Goal: Submit feedback/report problem

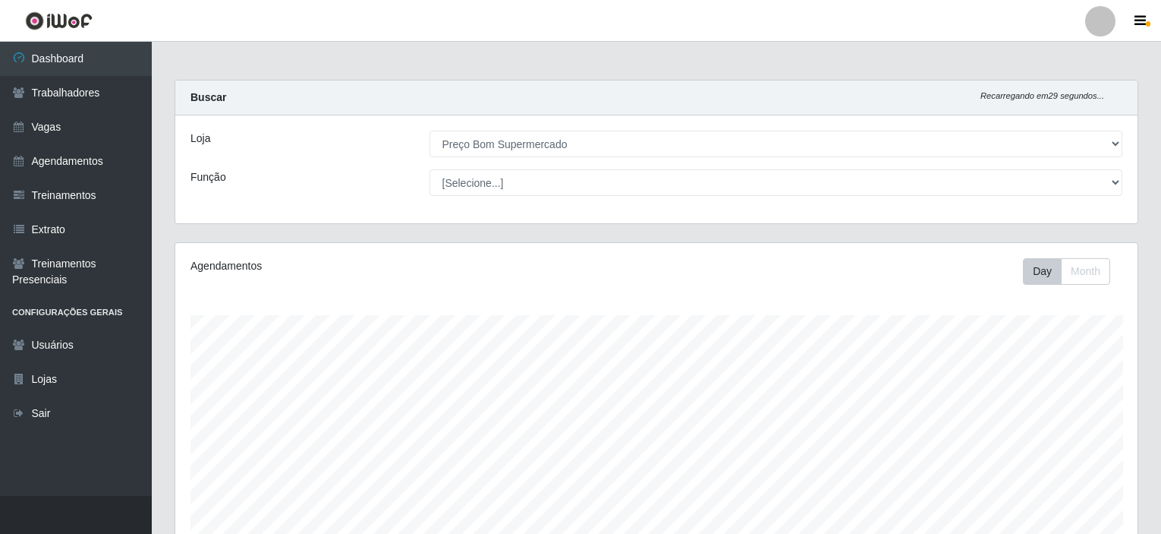
select select "387"
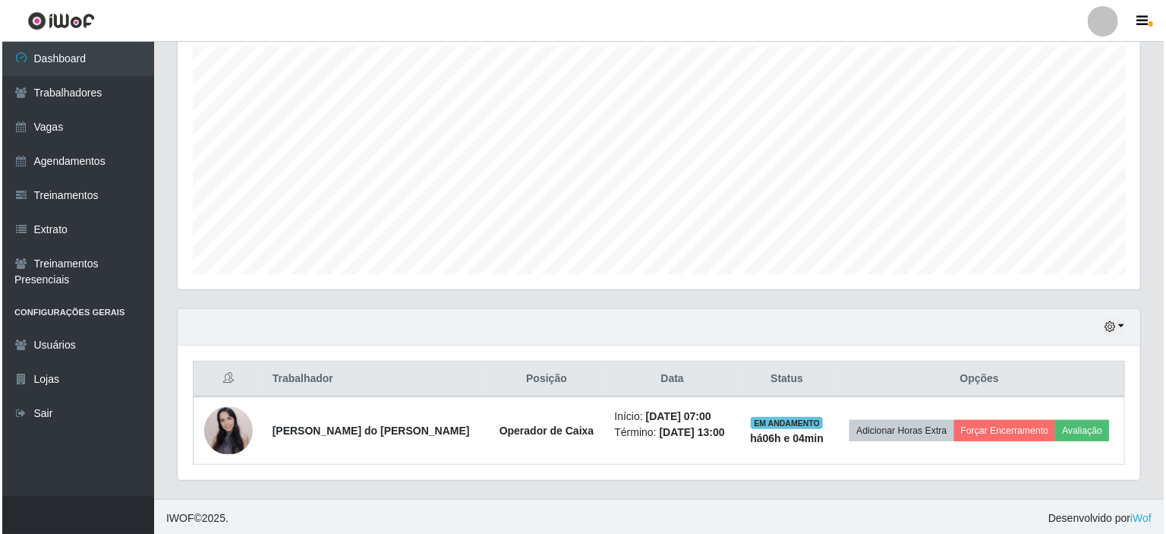
scroll to position [315, 962]
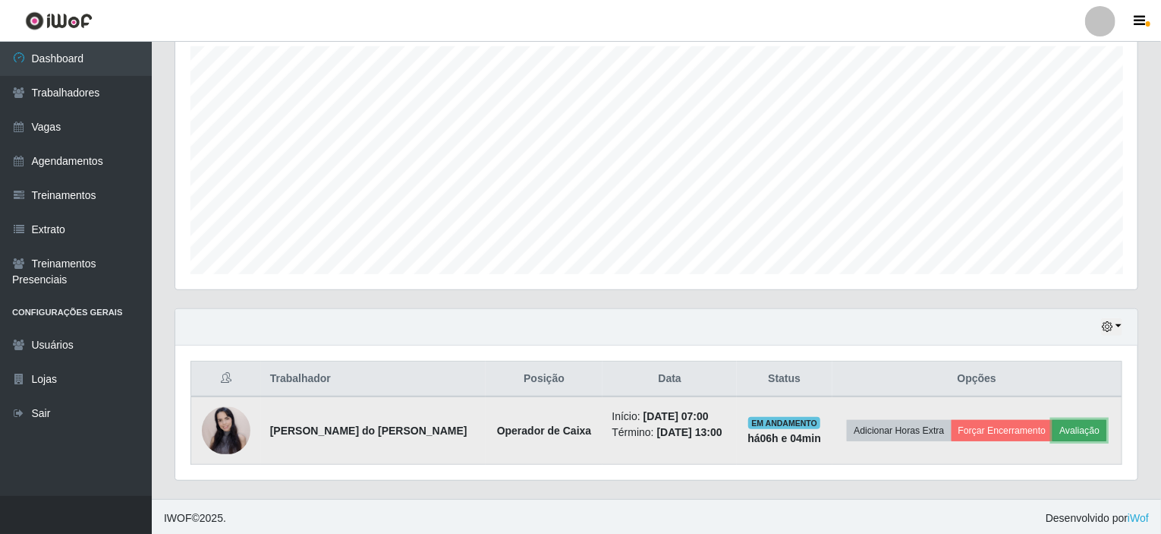
click at [1071, 427] on button "Avaliação" at bounding box center [1080, 430] width 54 height 21
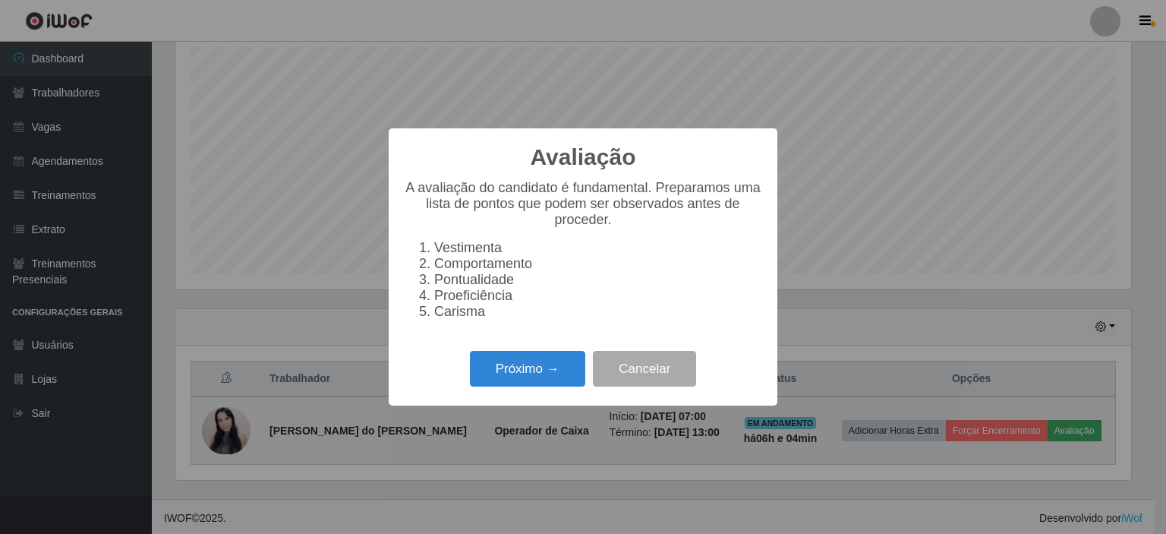
scroll to position [315, 956]
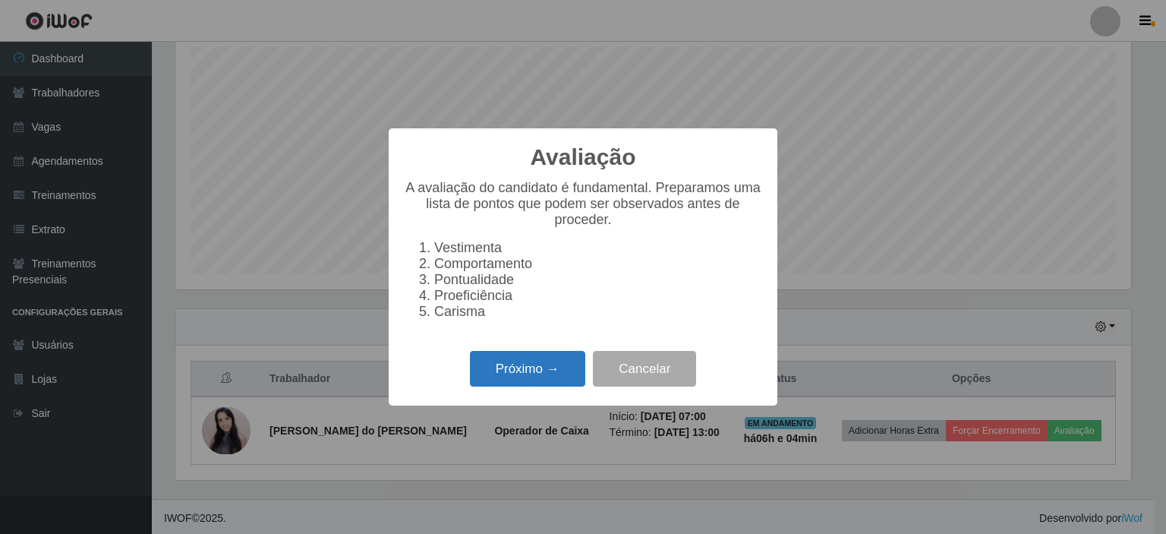
click at [527, 371] on button "Próximo →" at bounding box center [527, 369] width 115 height 36
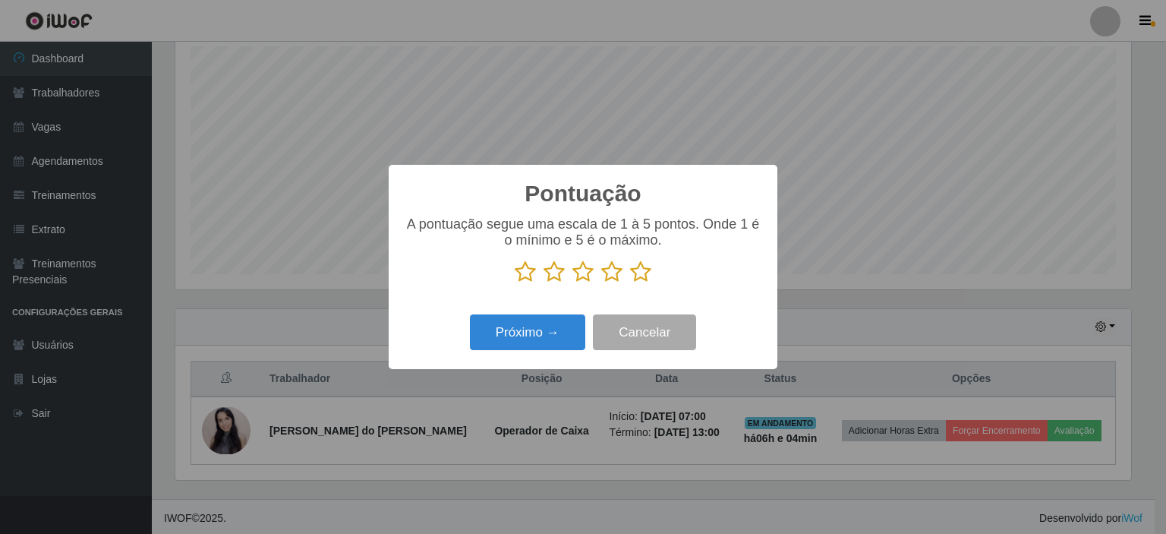
scroll to position [758639, 757998]
click at [638, 267] on icon at bounding box center [640, 271] width 21 height 23
click at [630, 283] on input "radio" at bounding box center [630, 283] width 0 height 0
click at [491, 345] on button "Próximo →" at bounding box center [527, 332] width 115 height 36
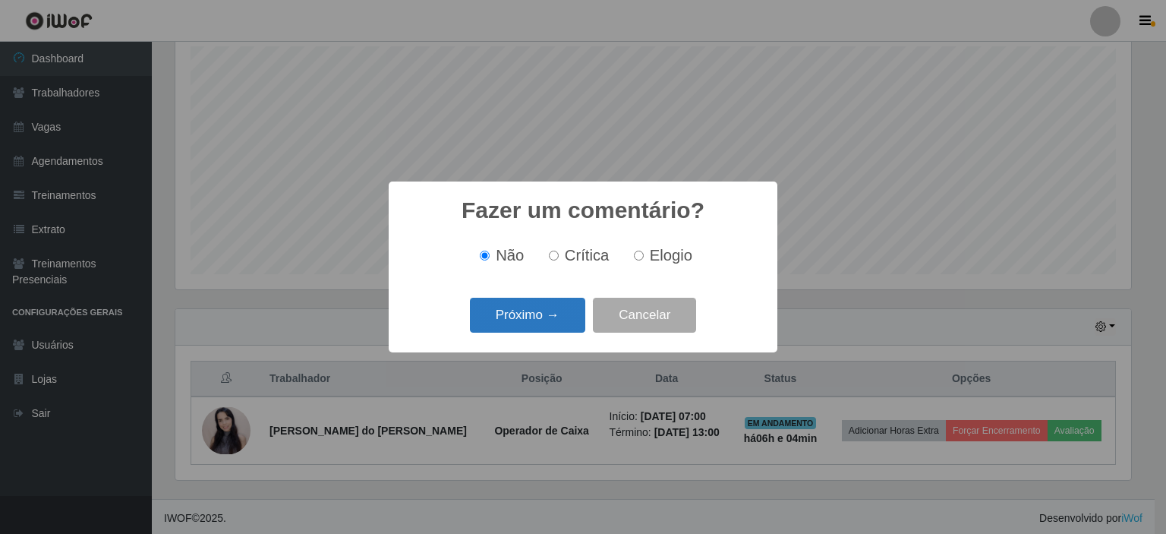
click at [495, 324] on button "Próximo →" at bounding box center [527, 316] width 115 height 36
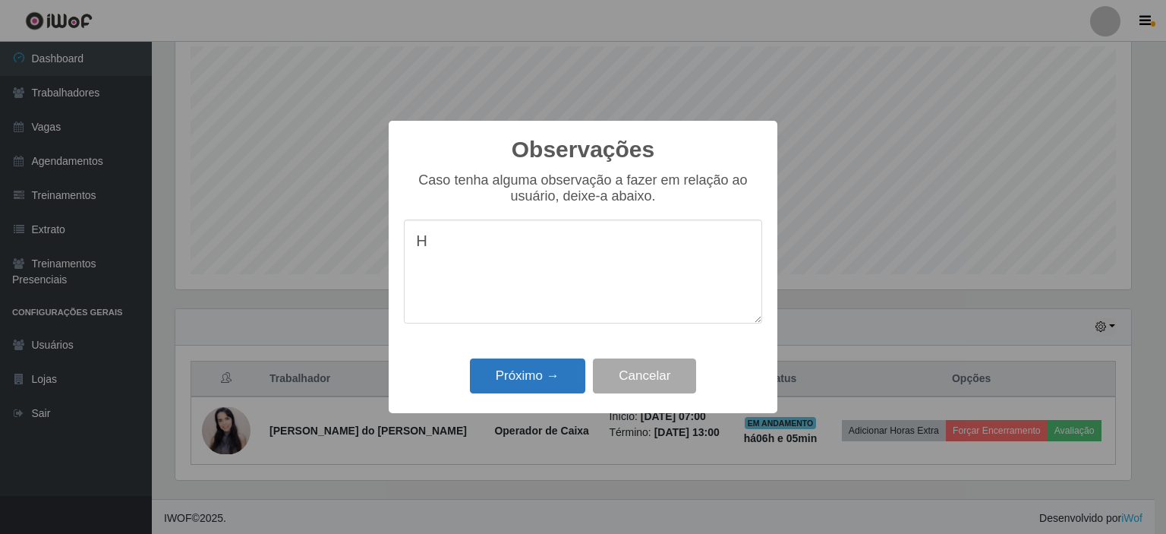
type textarea "H"
click at [507, 379] on button "Próximo →" at bounding box center [527, 376] width 115 height 36
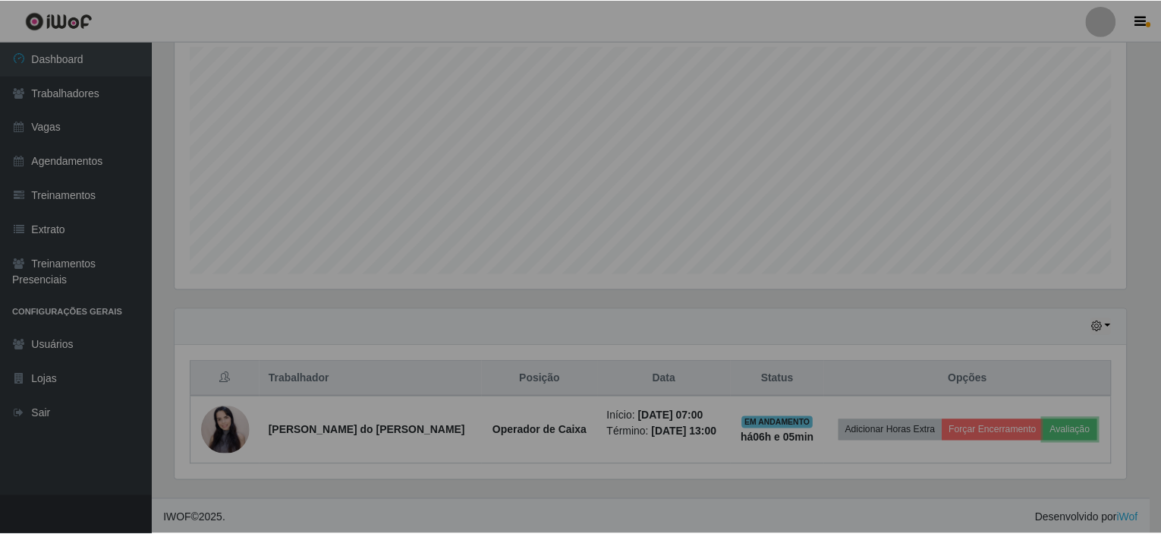
scroll to position [315, 962]
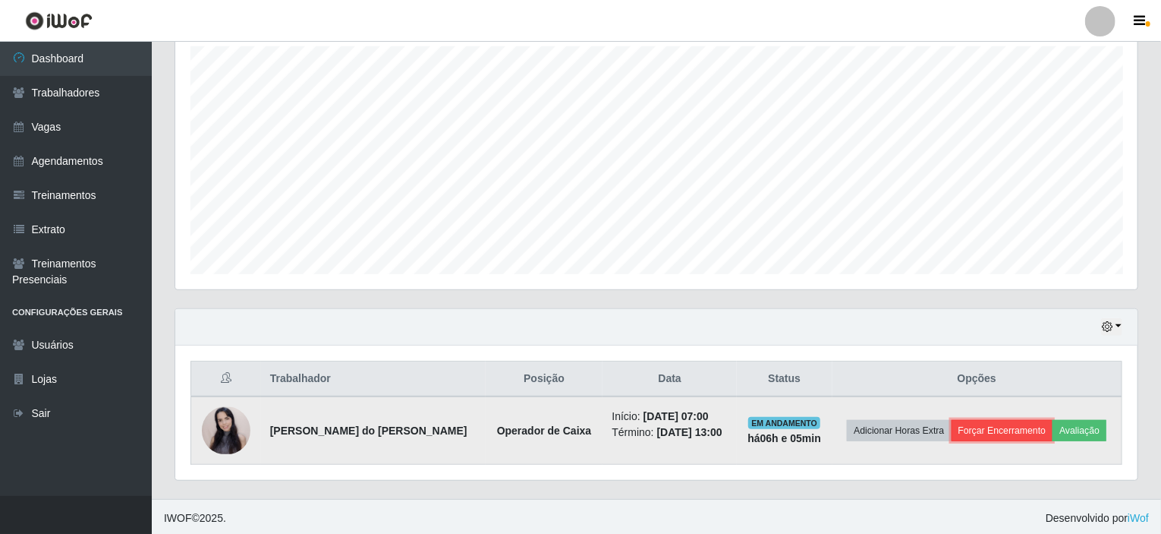
click at [999, 427] on button "Forçar Encerramento" at bounding box center [1003, 430] width 102 height 21
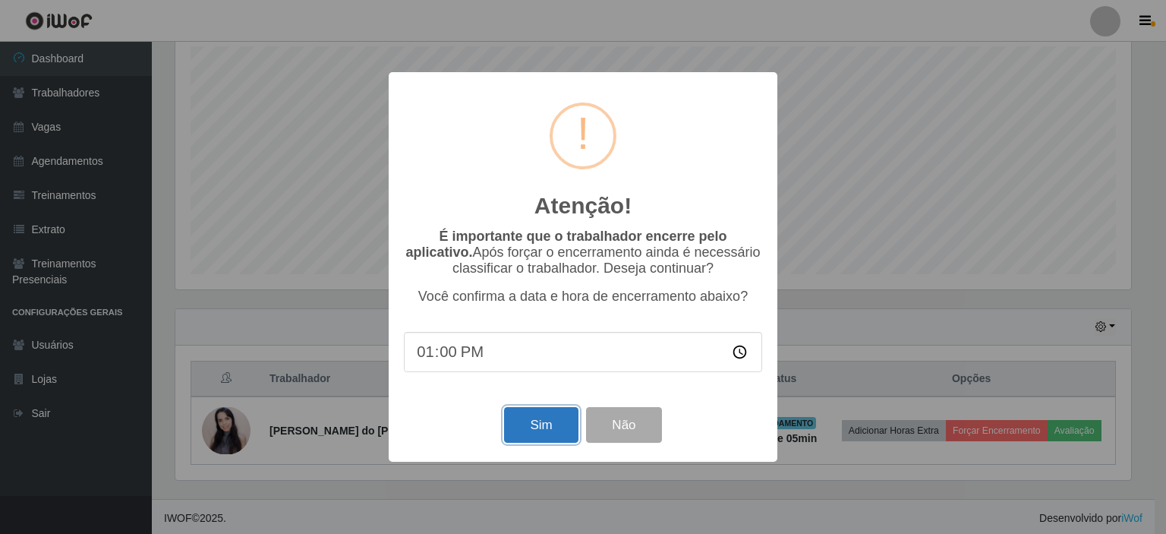
click at [531, 430] on button "Sim" at bounding box center [541, 425] width 74 height 36
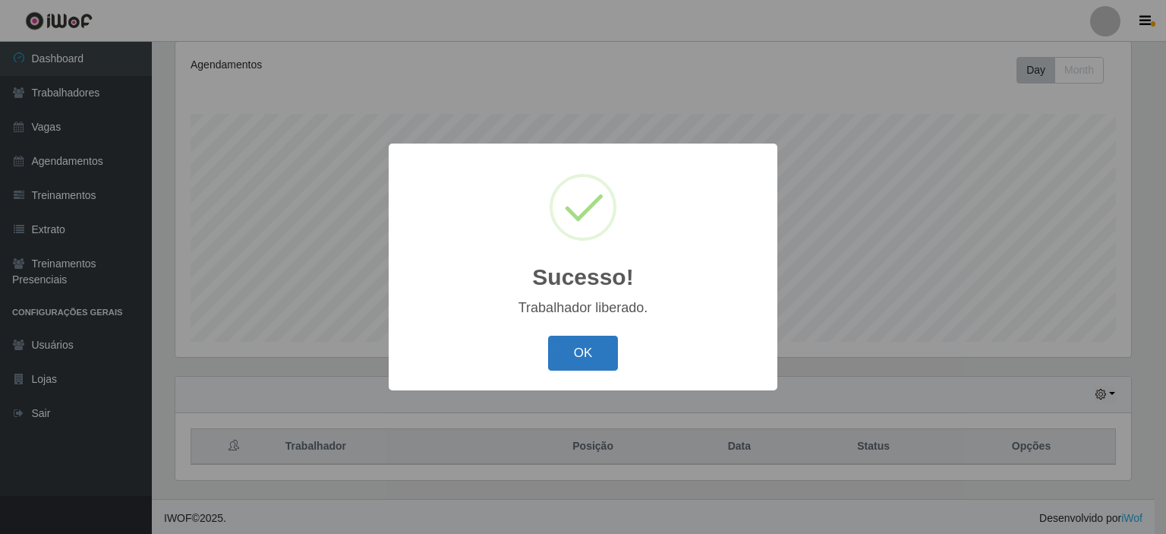
click at [556, 364] on button "OK" at bounding box center [583, 353] width 71 height 36
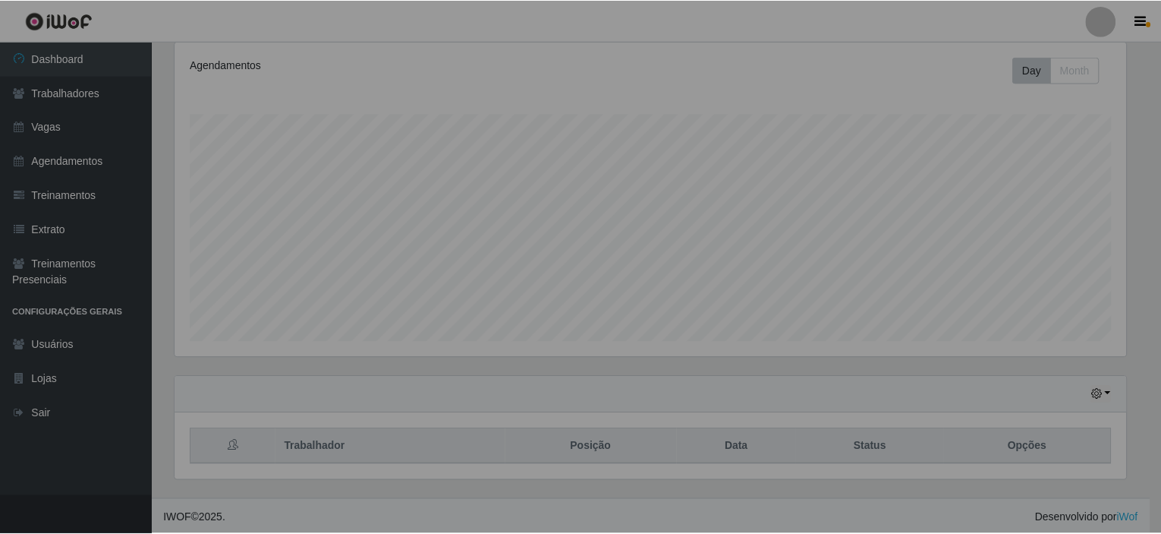
scroll to position [315, 962]
